Goal: Task Accomplishment & Management: Use online tool/utility

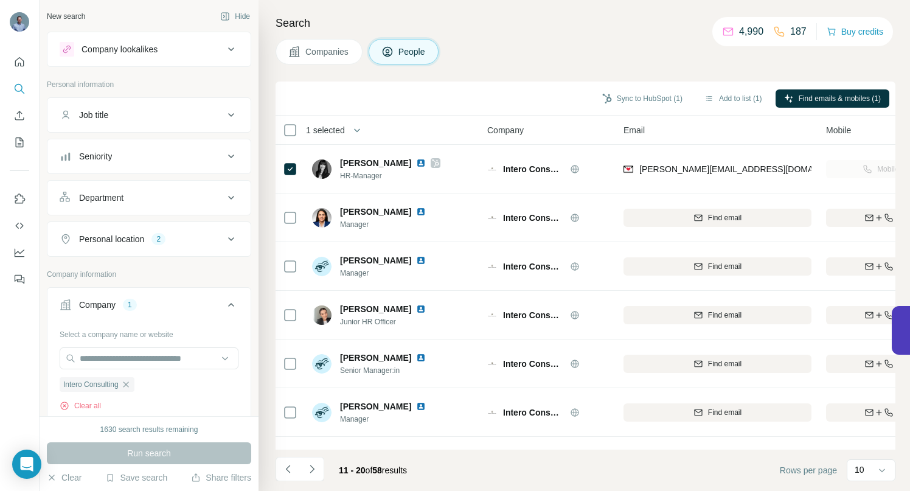
click at [130, 385] on icon "button" at bounding box center [126, 385] width 10 height 10
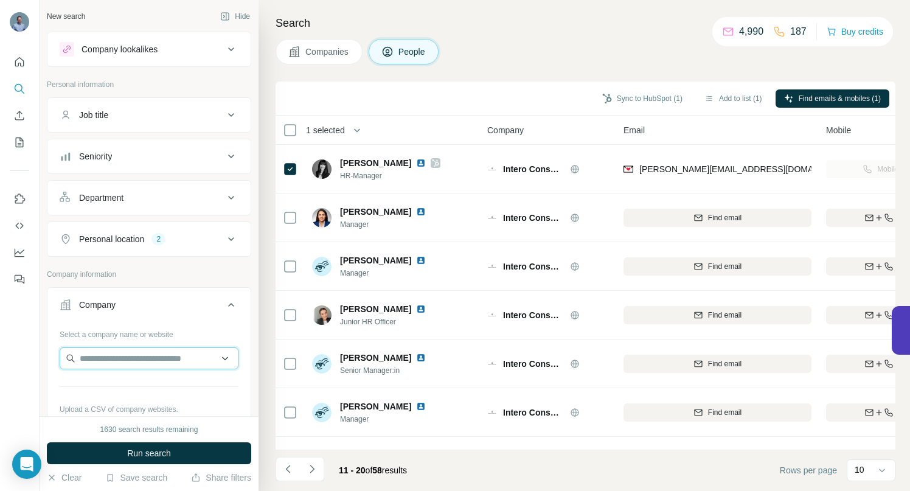
click at [122, 360] on input "text" at bounding box center [149, 358] width 179 height 22
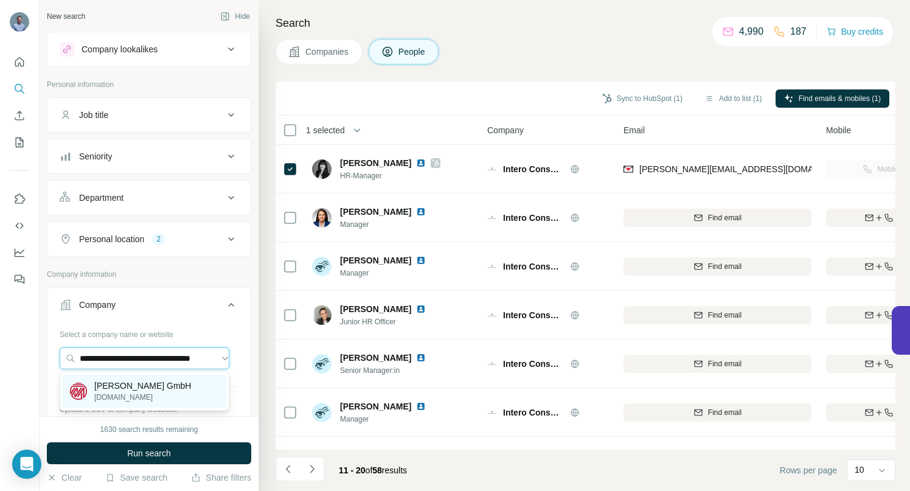
type input "**********"
click at [125, 385] on p "[PERSON_NAME] GmbH" at bounding box center [142, 386] width 97 height 12
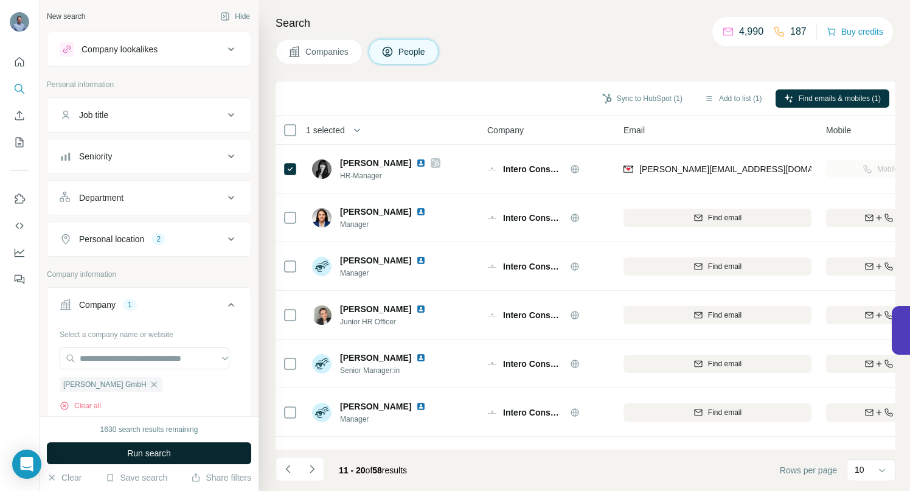
click at [130, 453] on span "Run search" at bounding box center [149, 453] width 44 height 12
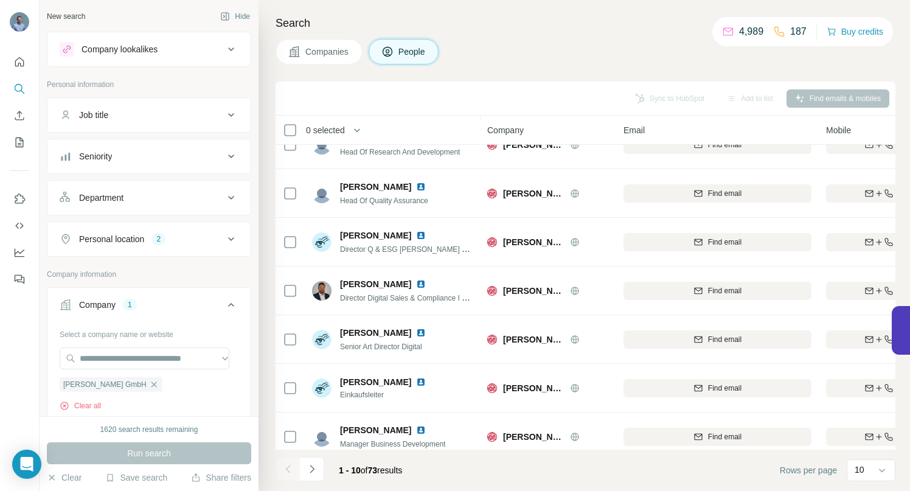
scroll to position [189, 0]
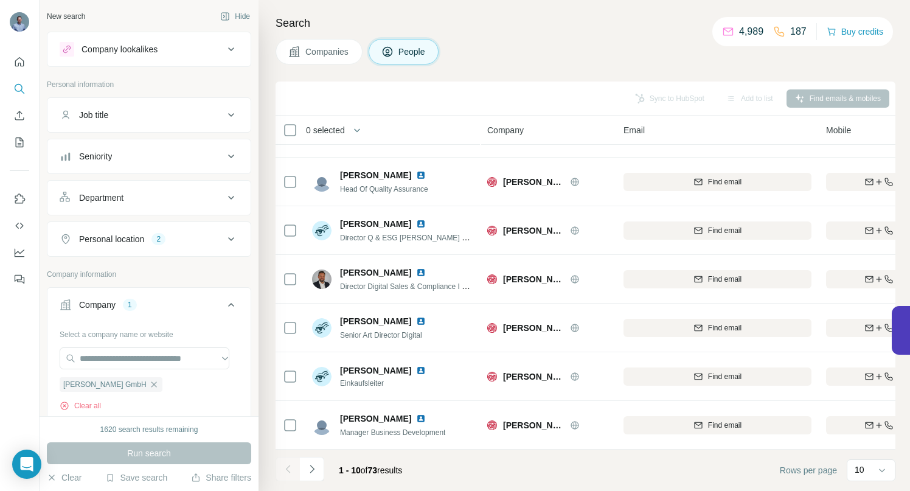
drag, startPoint x: 310, startPoint y: 469, endPoint x: 313, endPoint y: 463, distance: 6.8
click at [310, 469] on icon "Navigate to next page" at bounding box center [312, 469] width 12 height 12
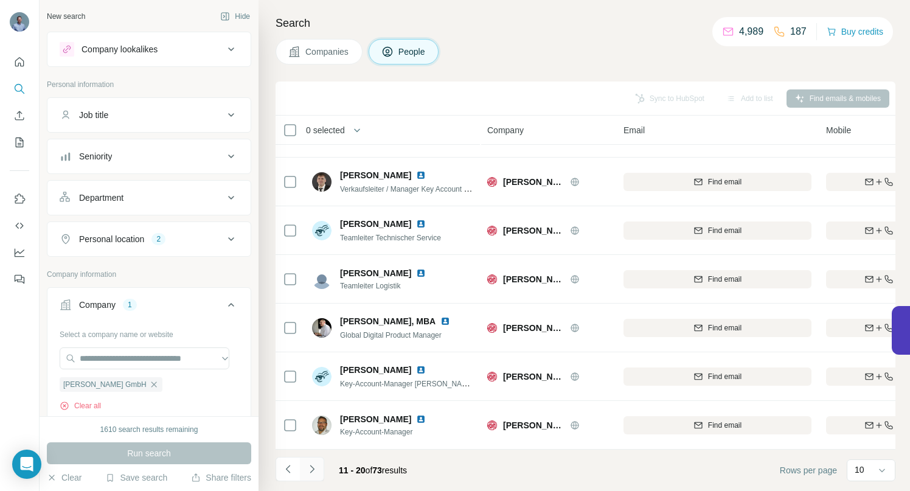
click at [312, 468] on icon "Navigate to next page" at bounding box center [312, 469] width 12 height 12
click at [314, 464] on icon "Navigate to next page" at bounding box center [312, 469] width 12 height 12
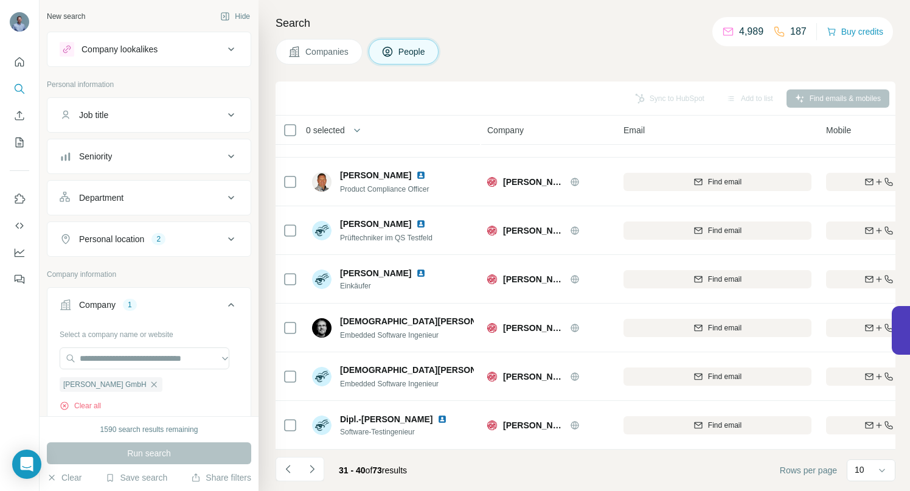
click at [310, 468] on icon "Navigate to next page" at bounding box center [312, 469] width 12 height 12
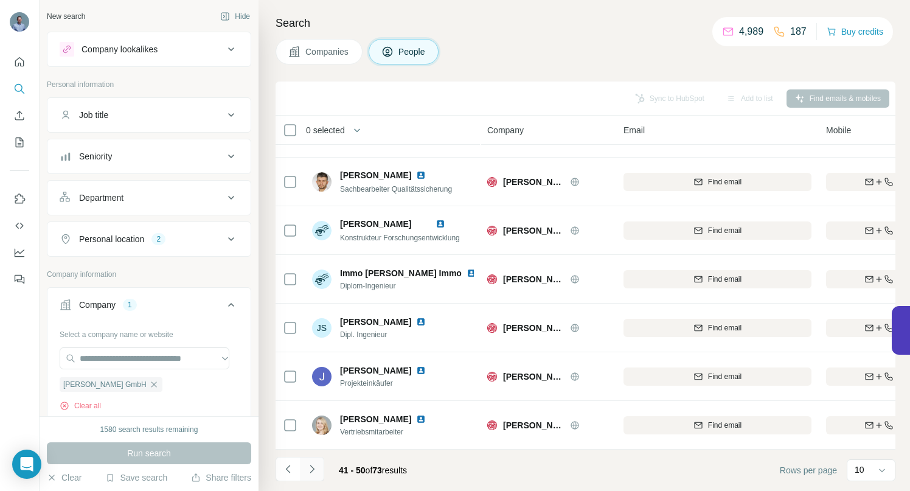
click at [309, 470] on icon "Navigate to next page" at bounding box center [312, 469] width 12 height 12
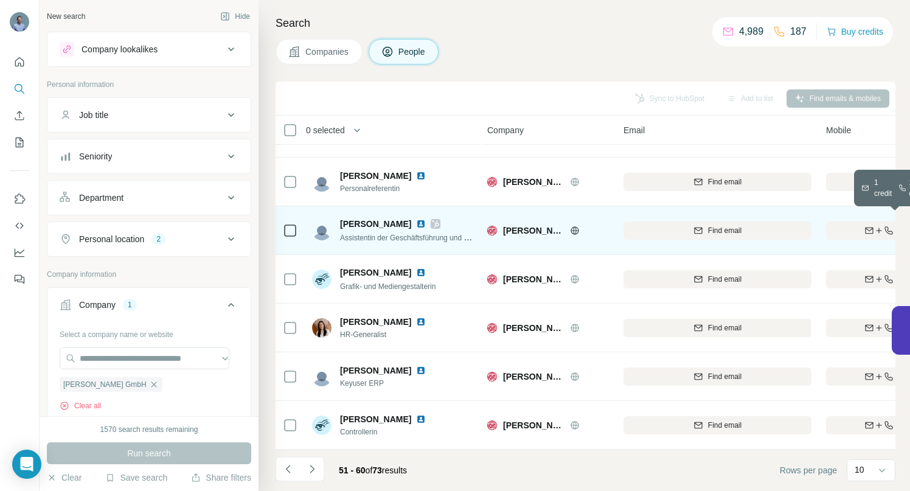
click at [869, 226] on icon "button" at bounding box center [870, 231] width 10 height 10
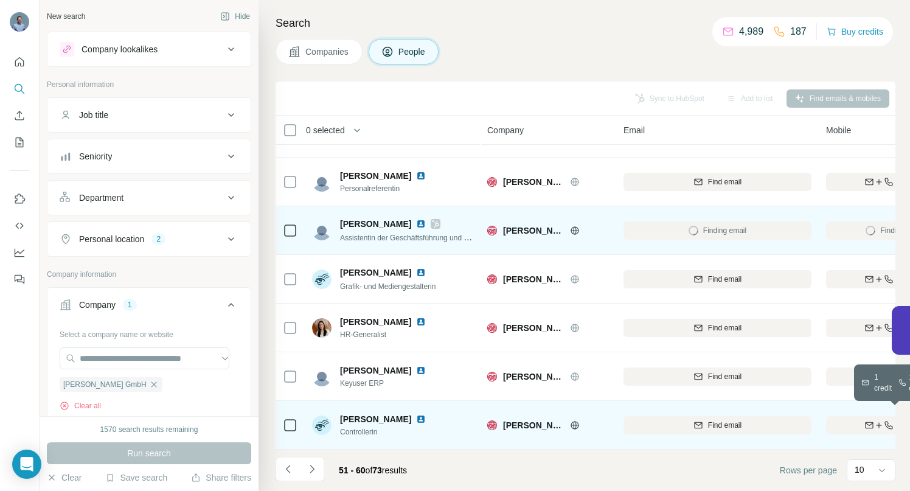
click at [855, 420] on div "Find both" at bounding box center [897, 425] width 142 height 11
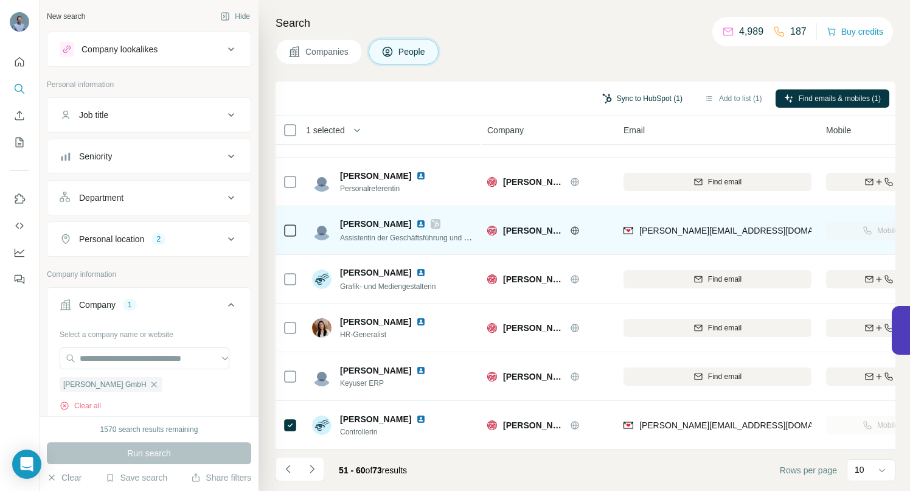
click at [635, 98] on button "Sync to HubSpot (1)" at bounding box center [642, 98] width 97 height 18
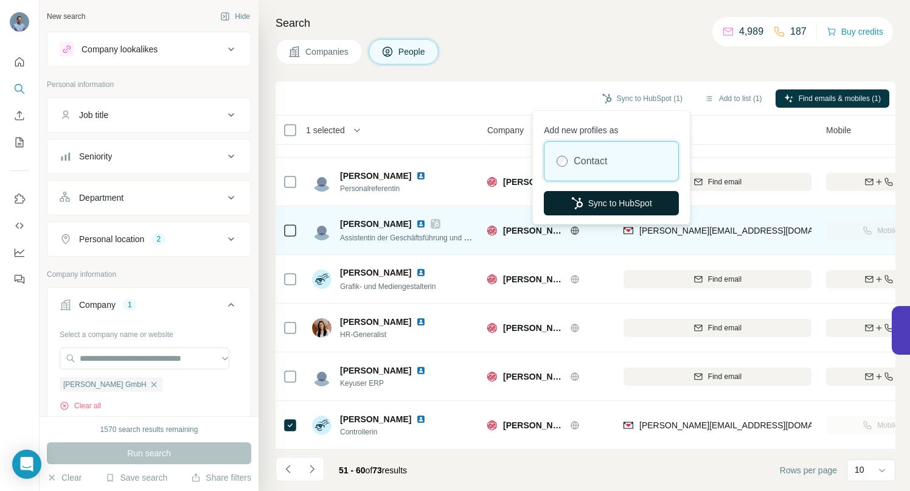
click at [612, 203] on button "Sync to HubSpot" at bounding box center [611, 203] width 135 height 24
